Goal: Check status

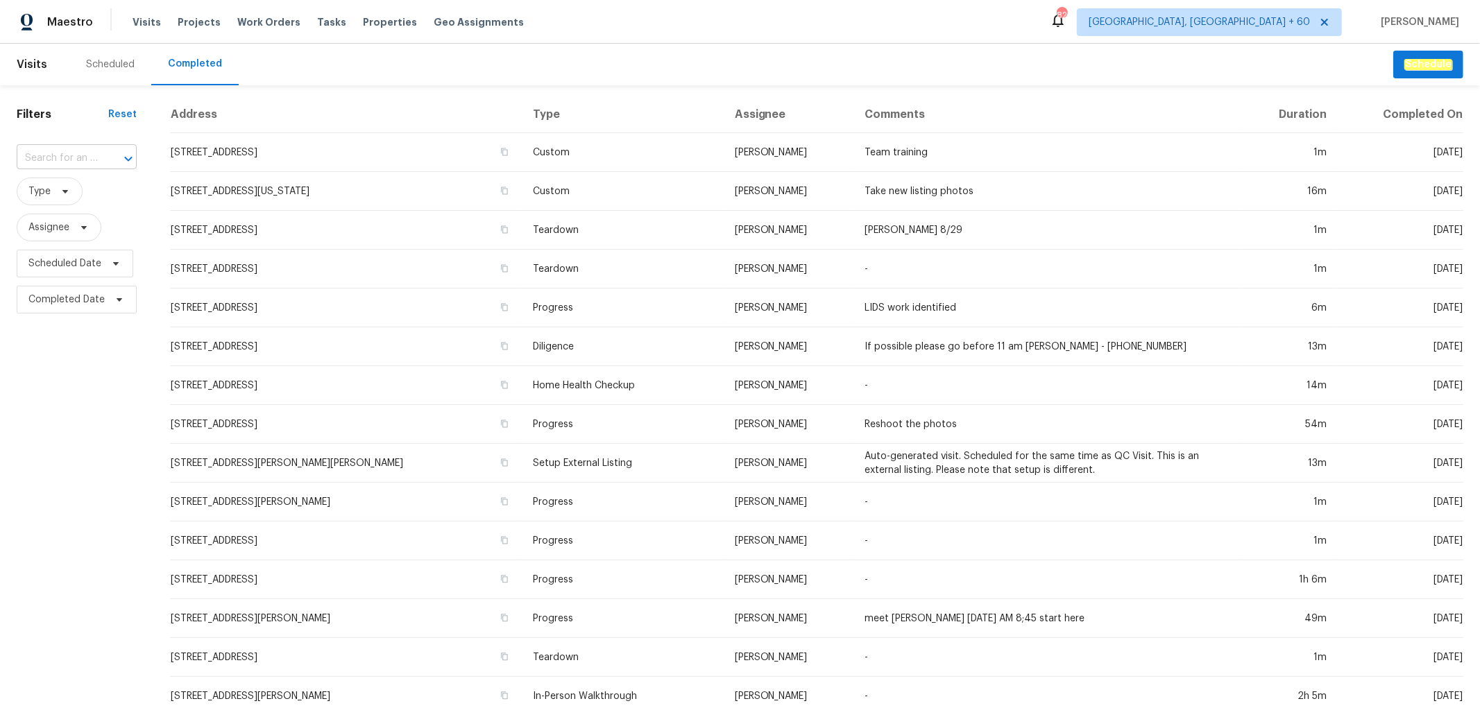
click at [74, 156] on input "text" at bounding box center [57, 159] width 81 height 22
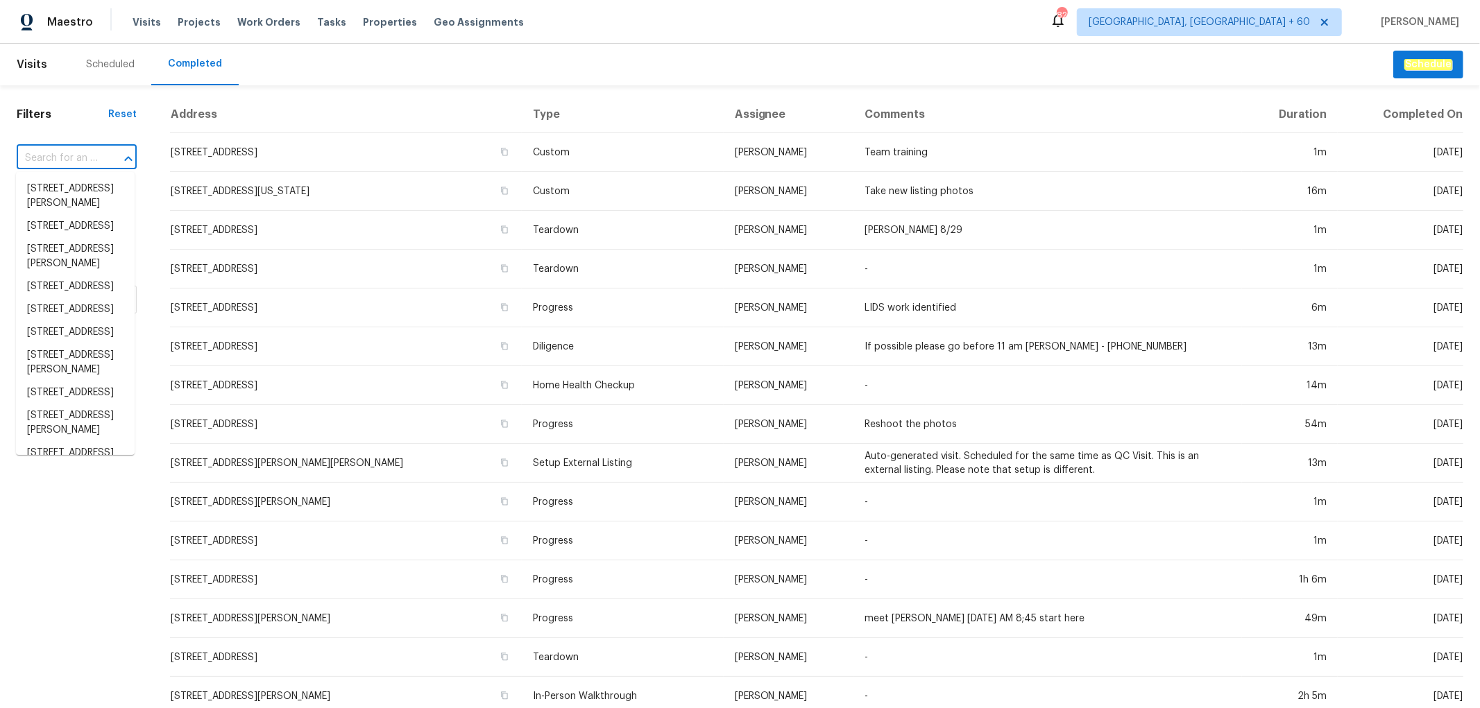
paste input "[STREET_ADDRESS]"
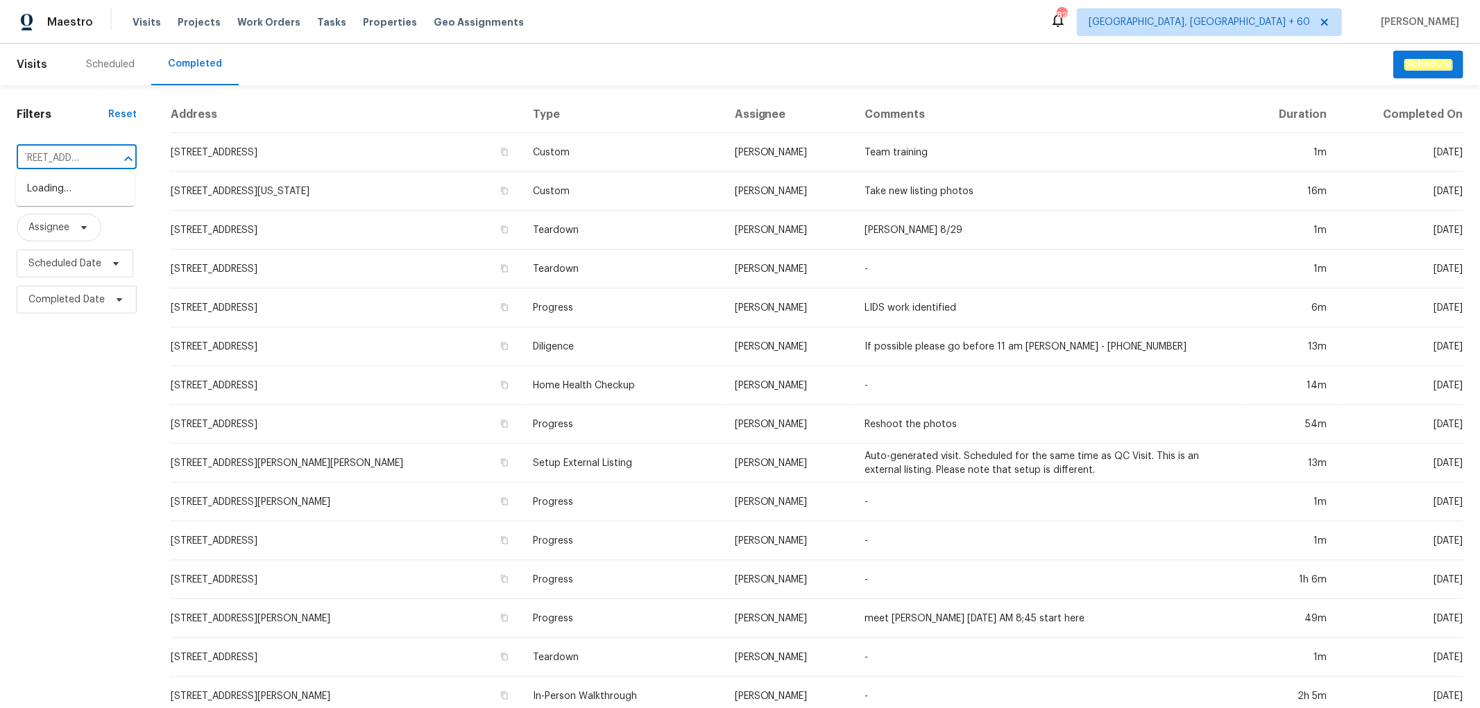
type input "[STREET_ADDRESS]"
click at [59, 191] on li "[STREET_ADDRESS]" at bounding box center [75, 189] width 119 height 23
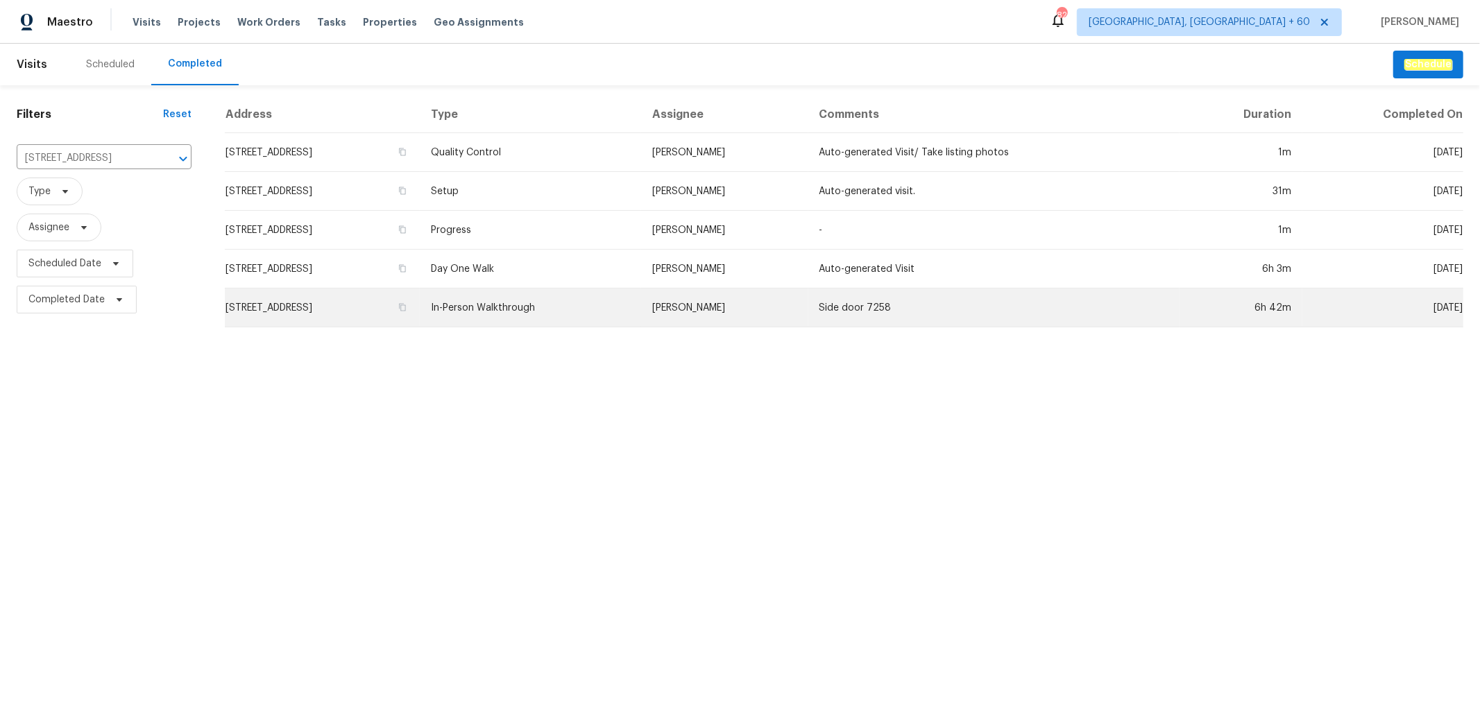
click at [641, 315] on td "In-Person Walkthrough" at bounding box center [530, 308] width 221 height 39
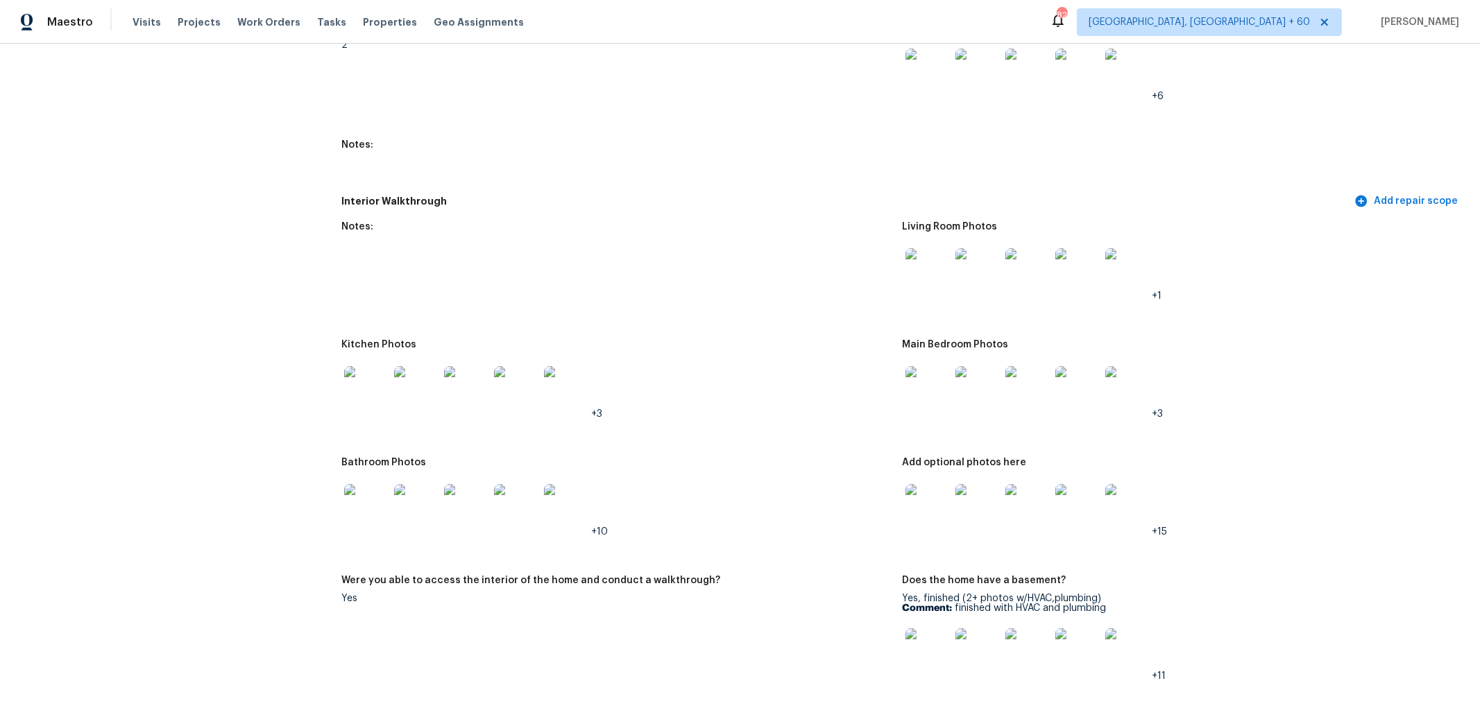
scroll to position [1618, 0]
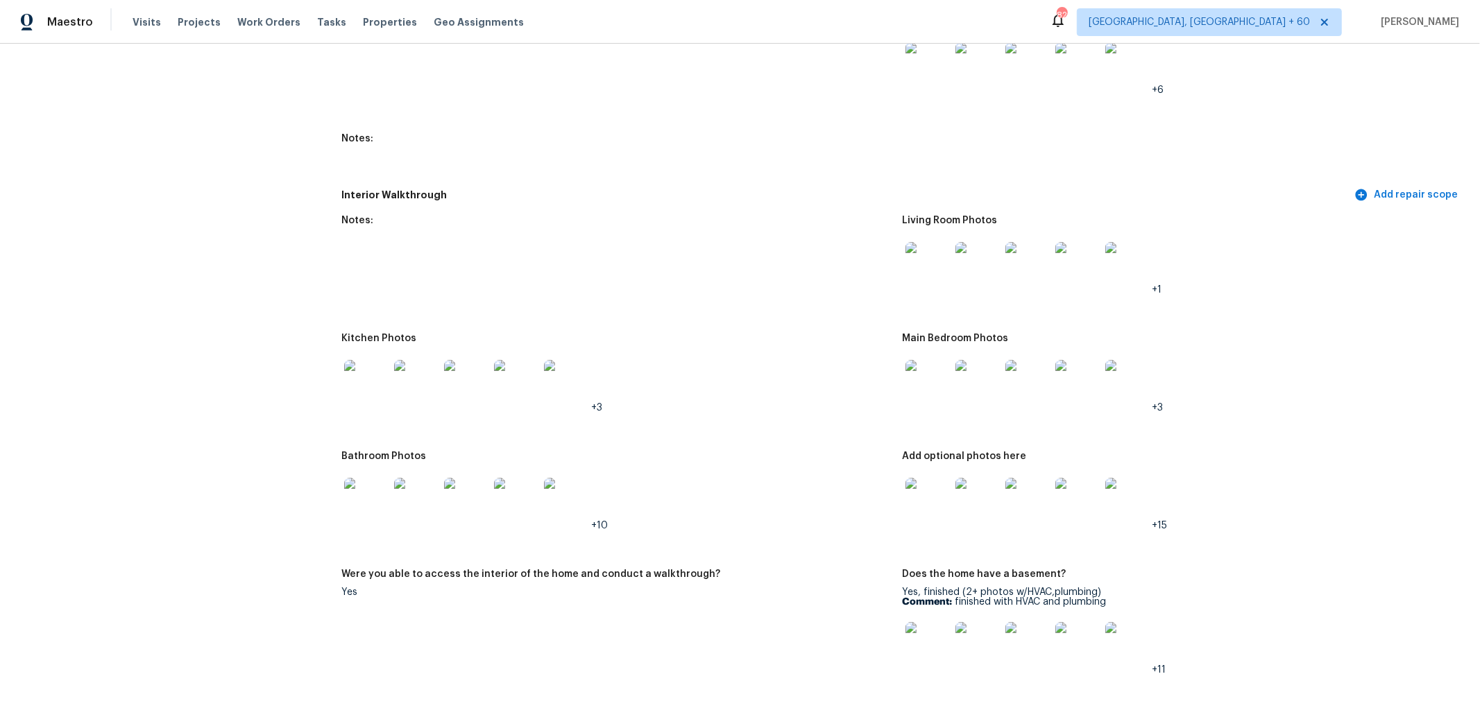
click at [921, 261] on img at bounding box center [927, 264] width 44 height 44
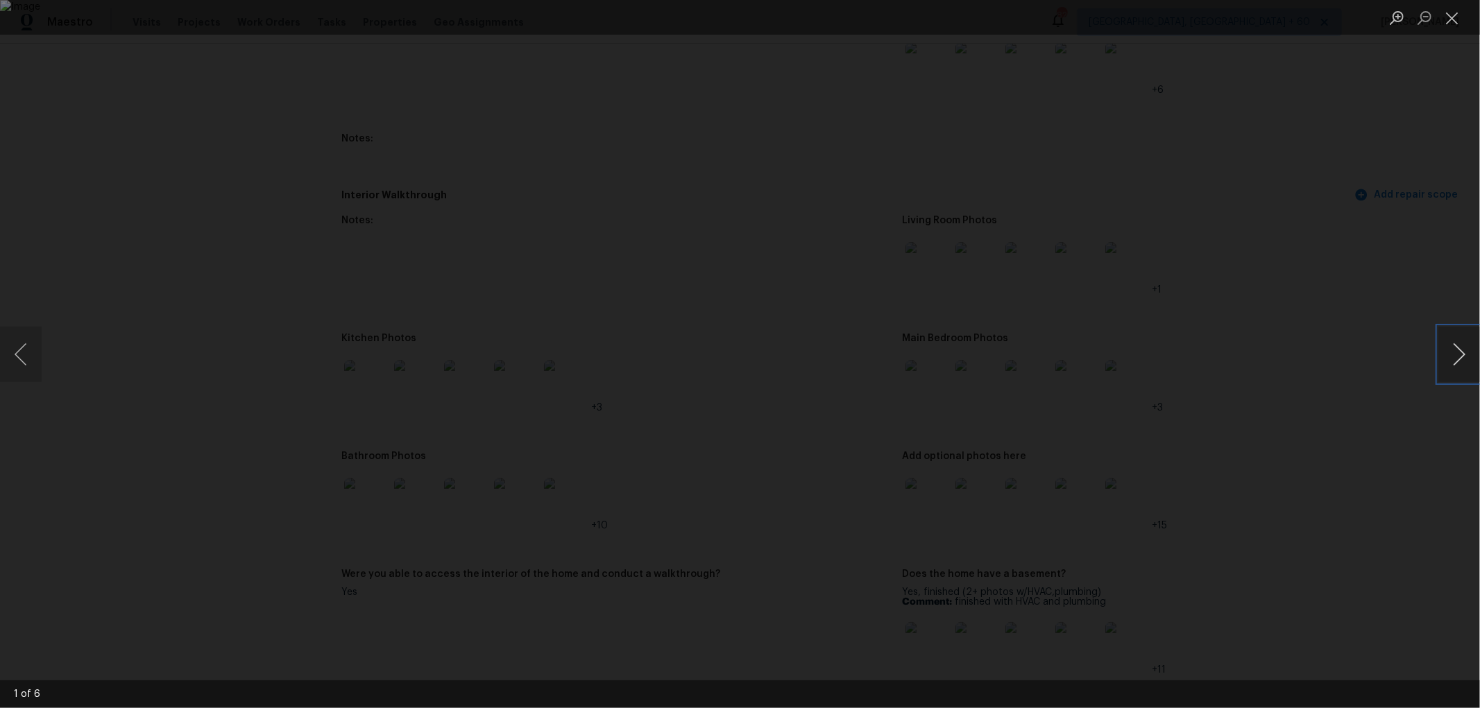
click at [1455, 354] on button "Next image" at bounding box center [1459, 354] width 42 height 55
